Goal: Check status: Check status

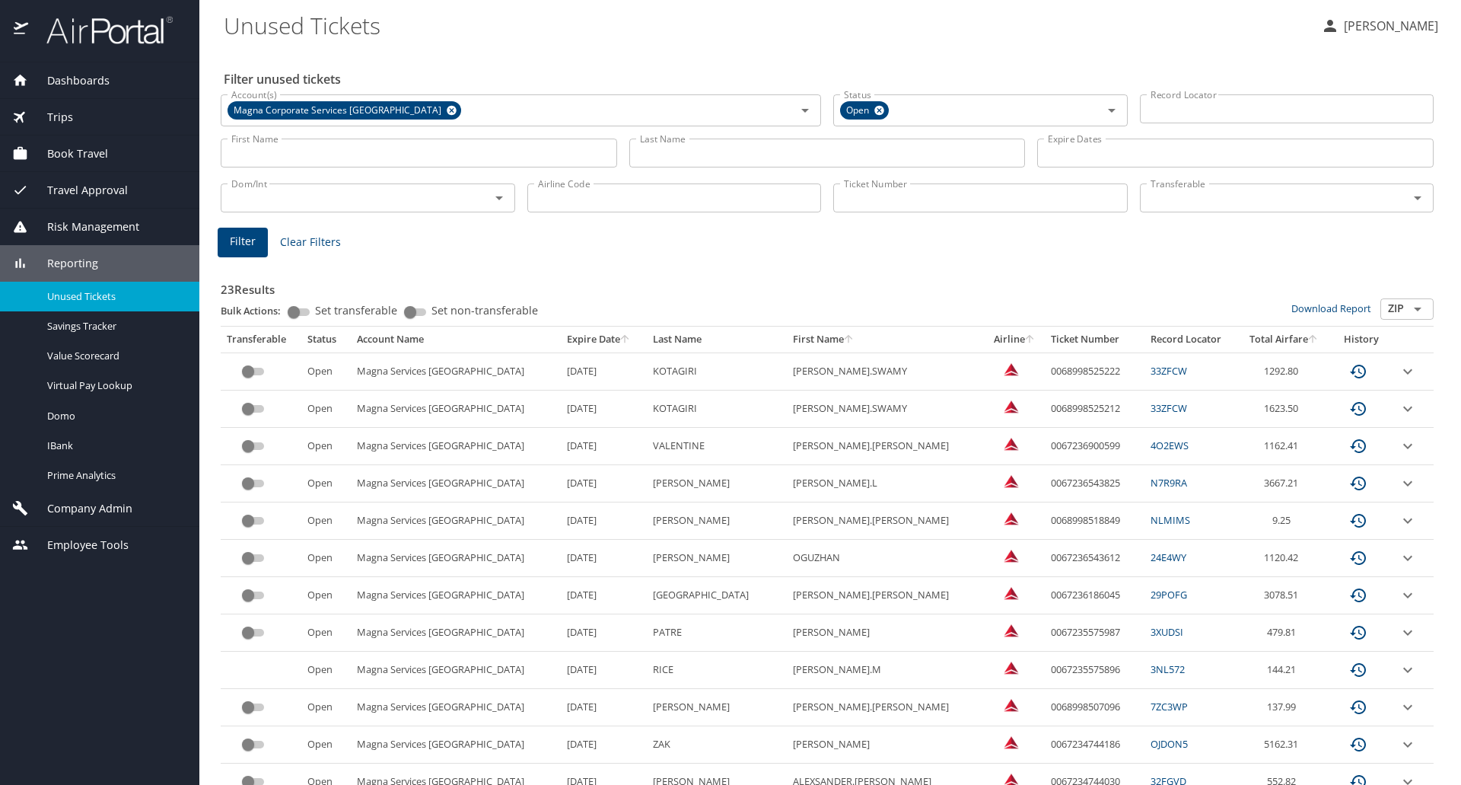
click at [643, 476] on td "7/15/2026" at bounding box center [604, 483] width 86 height 37
click at [1045, 480] on td "0067236543825" at bounding box center [1094, 483] width 99 height 37
click at [1350, 378] on icon "custom pagination table" at bounding box center [1358, 371] width 16 height 14
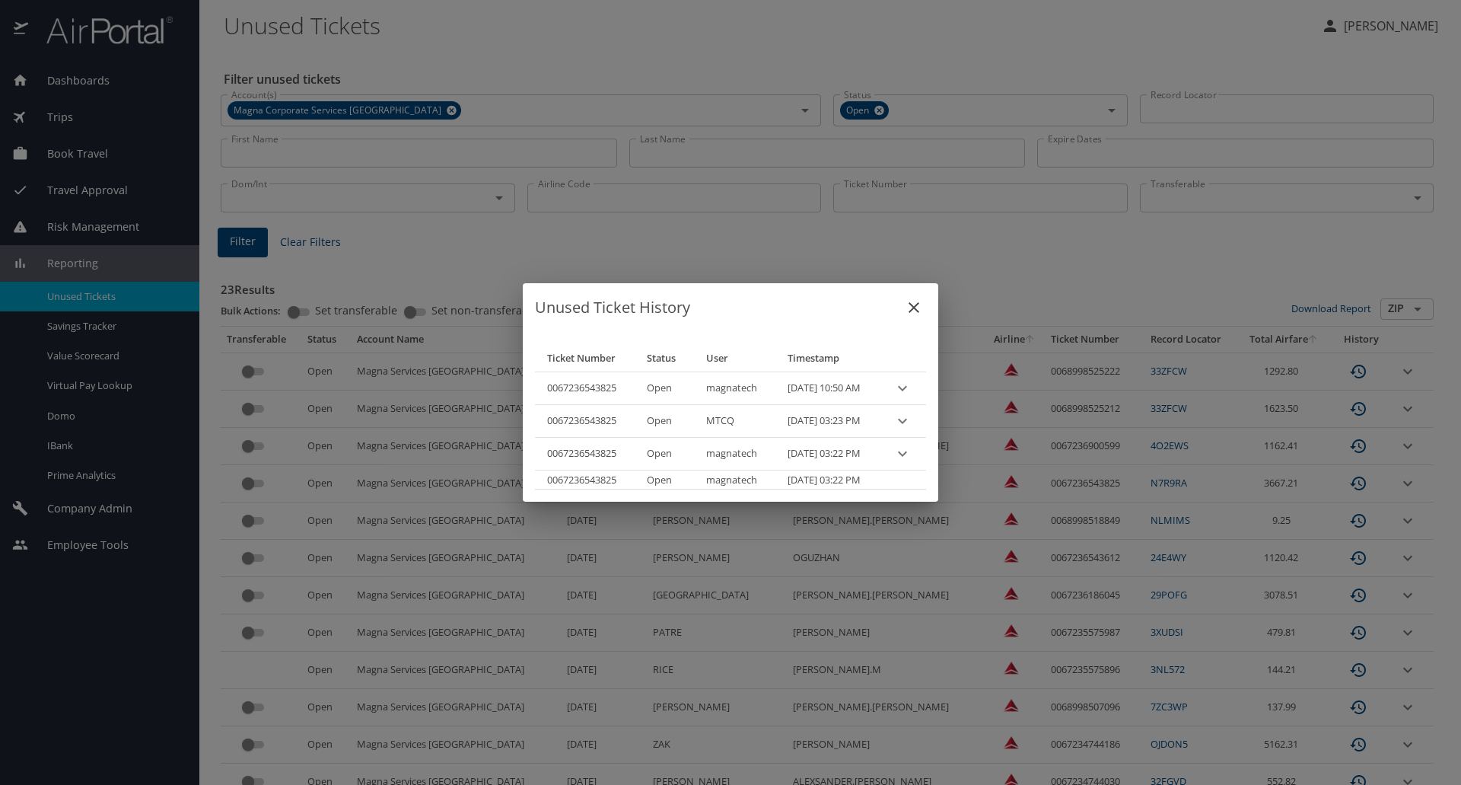
click at [923, 300] on icon "close" at bounding box center [914, 307] width 18 height 18
